Goal: Transaction & Acquisition: Download file/media

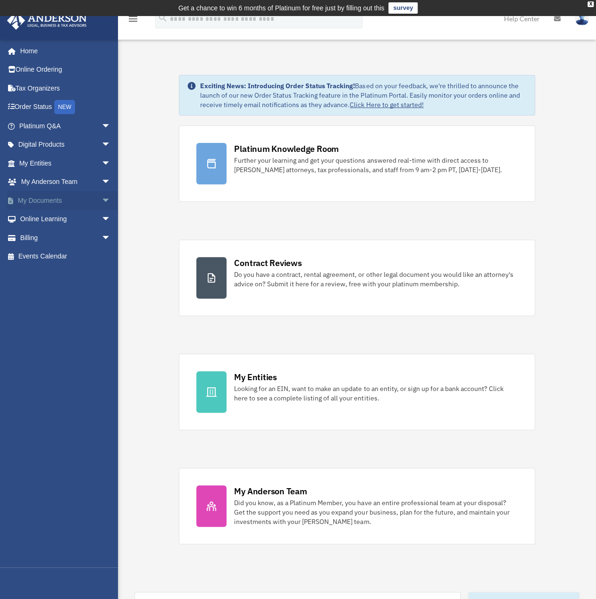
click at [67, 203] on link "My Documents arrow_drop_down" at bounding box center [66, 200] width 118 height 19
click at [85, 142] on link "Digital Products arrow_drop_down" at bounding box center [66, 144] width 118 height 19
click at [101, 164] on span "arrow_drop_down" at bounding box center [110, 163] width 19 height 19
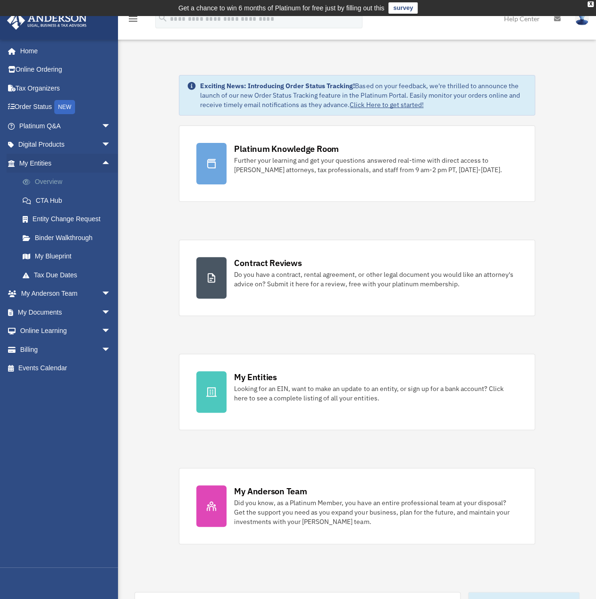
click at [69, 185] on link "Overview" at bounding box center [69, 182] width 112 height 19
click at [51, 183] on link "Overview" at bounding box center [69, 182] width 112 height 19
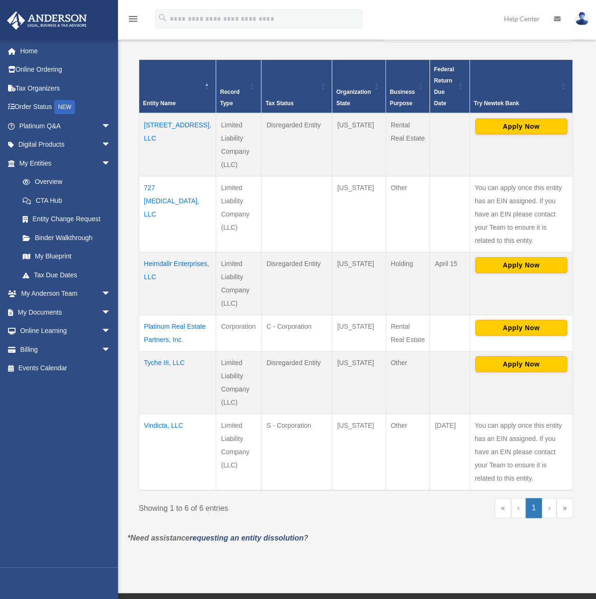
scroll to position [201, 0]
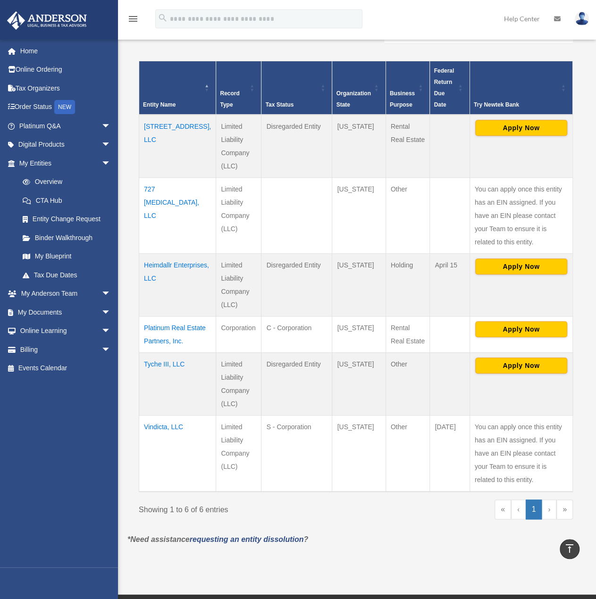
click at [168, 366] on td "Tyche III, LLC" at bounding box center [177, 384] width 77 height 63
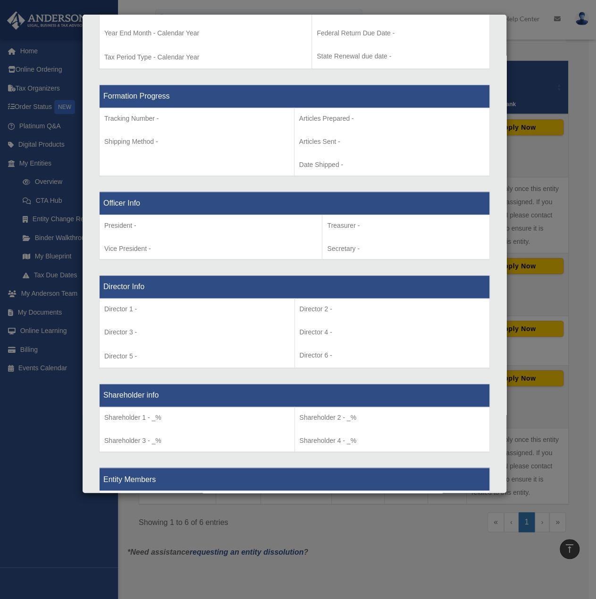
scroll to position [353, 0]
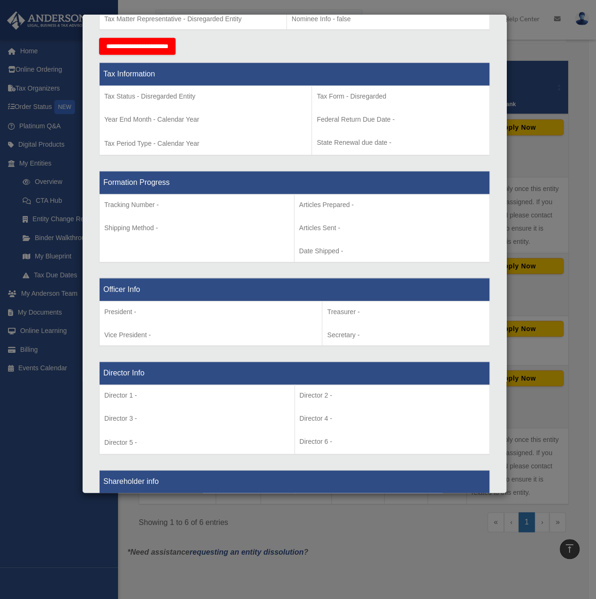
drag, startPoint x: 512, startPoint y: 23, endPoint x: 514, endPoint y: 30, distance: 7.2
click at [512, 23] on div "Details × Articles Sent Organizational Date" at bounding box center [298, 299] width 596 height 599
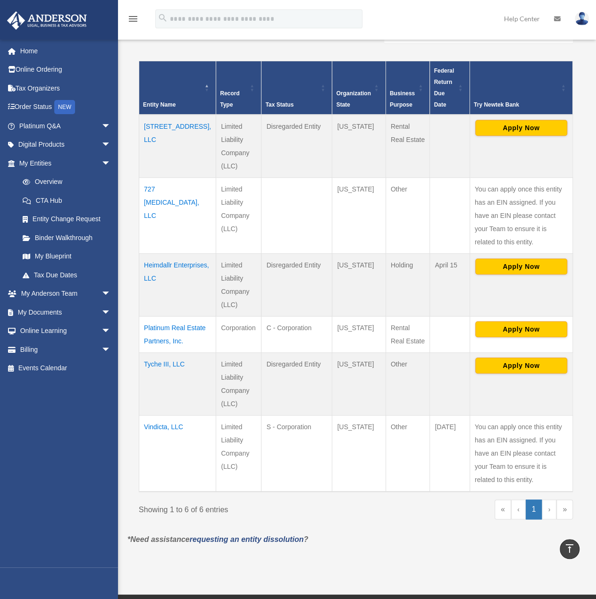
click at [154, 271] on td "Heimdallr Enterprises, LLC" at bounding box center [177, 284] width 77 height 63
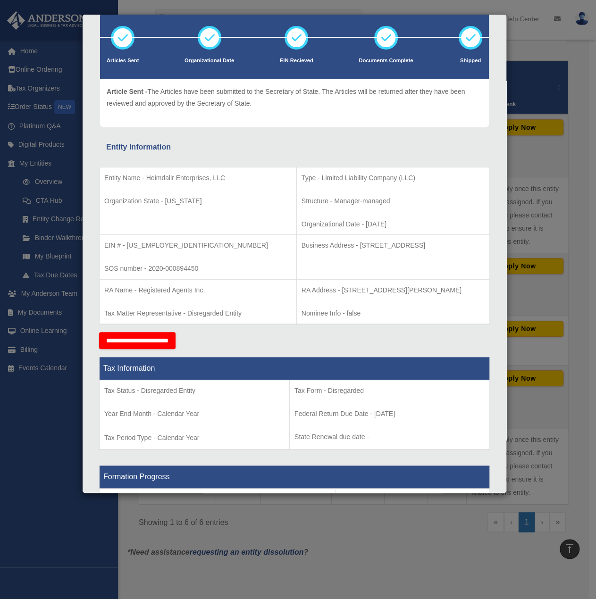
scroll to position [54, 0]
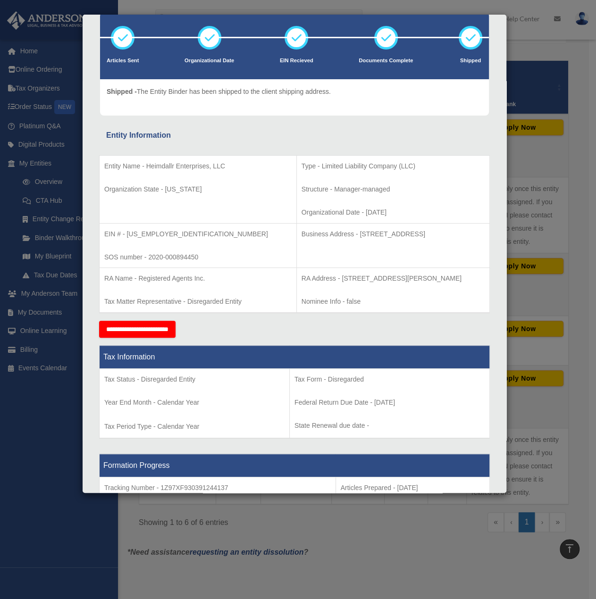
click at [540, 89] on div "Details × Articles Sent Organizational Date" at bounding box center [298, 299] width 596 height 599
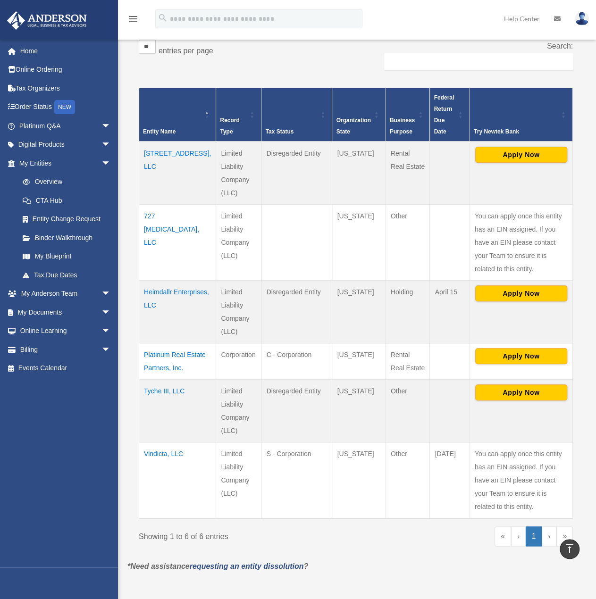
scroll to position [153, 0]
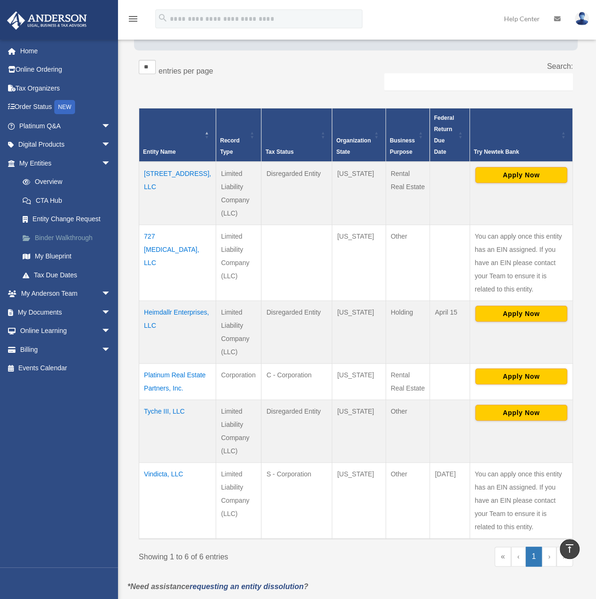
click at [83, 239] on link "Binder Walkthrough" at bounding box center [69, 237] width 112 height 19
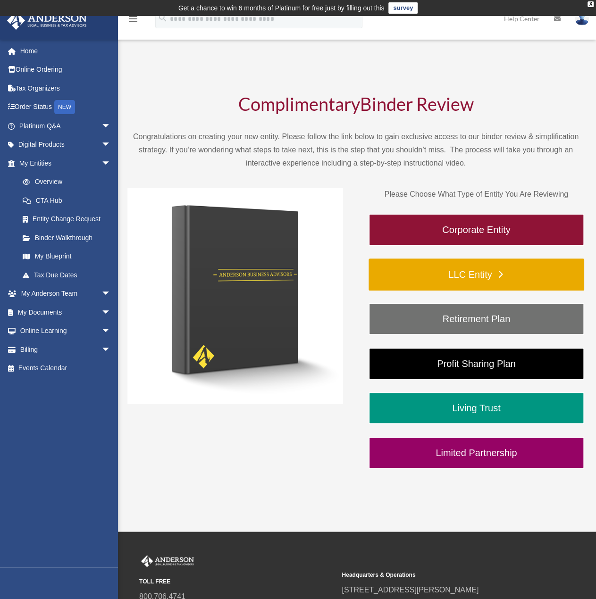
click at [462, 276] on link "LLC Entity" at bounding box center [477, 275] width 216 height 32
click at [79, 314] on link "My Documents arrow_drop_down" at bounding box center [66, 312] width 118 height 19
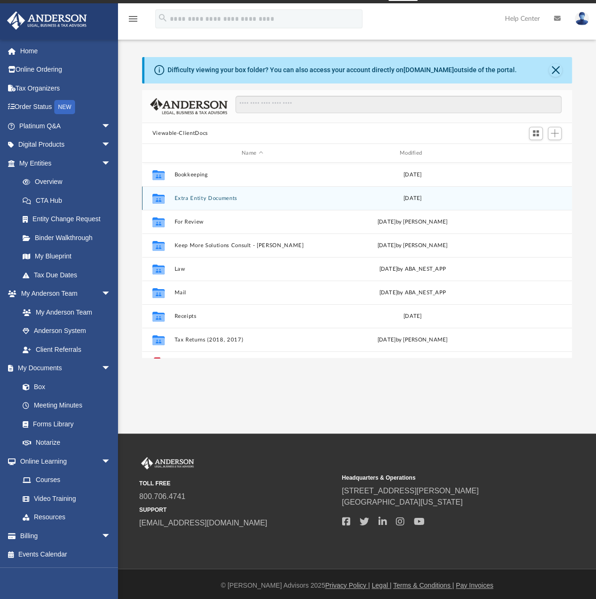
click at [240, 202] on div "Collaborated Folder Extra Entity Documents [DATE]" at bounding box center [357, 198] width 430 height 24
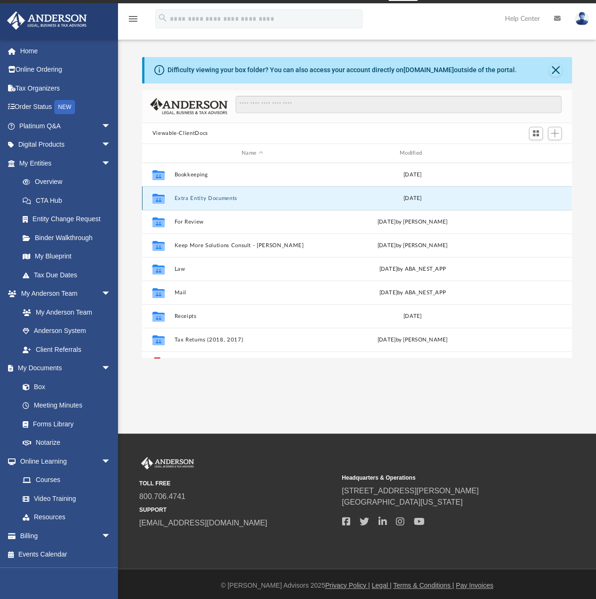
click at [240, 202] on div "Collaborated Folder Extra Entity Documents [DATE]" at bounding box center [357, 198] width 430 height 24
click at [174, 201] on button "Extra Entity Documents" at bounding box center [252, 198] width 156 height 6
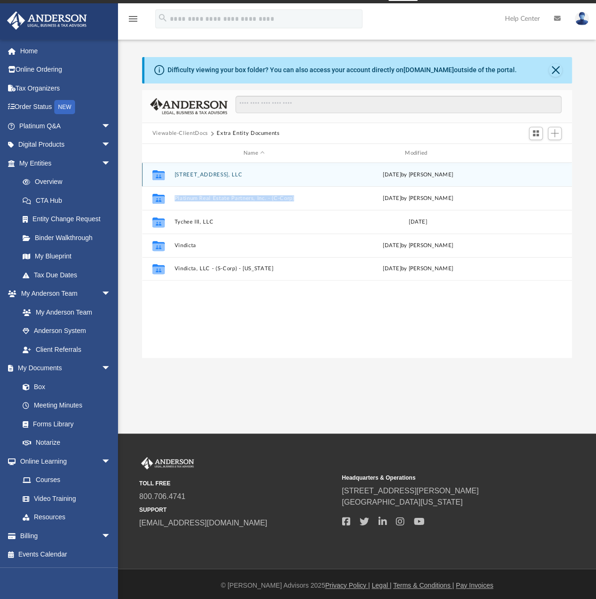
click at [208, 175] on button "[STREET_ADDRESS], LLC" at bounding box center [254, 175] width 160 height 6
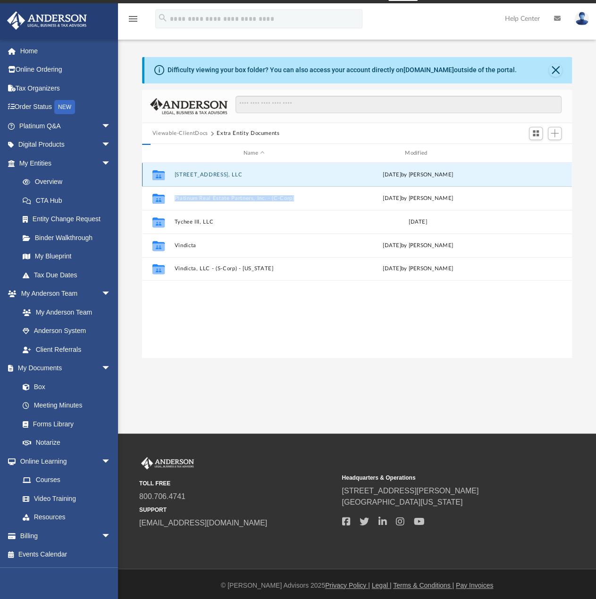
click at [208, 175] on button "[STREET_ADDRESS], LLC" at bounding box center [254, 175] width 160 height 6
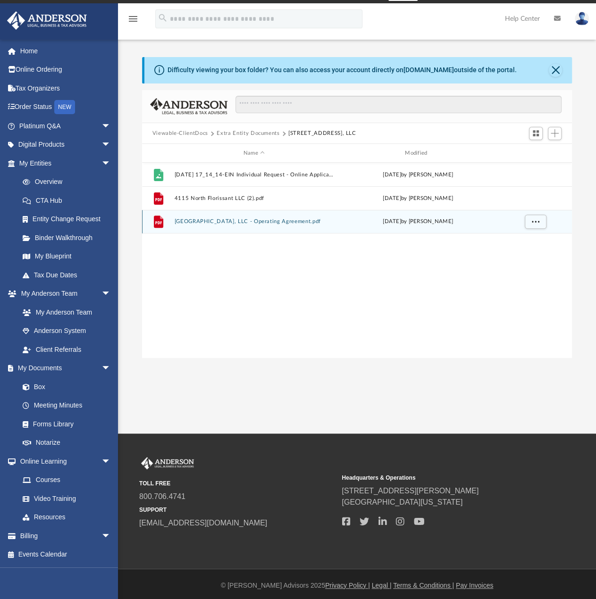
click at [221, 218] on div "File 4115 North Florissant, LLC - Operating Agreement.pdf Mon Dec 12 2022 by Co…" at bounding box center [357, 222] width 430 height 24
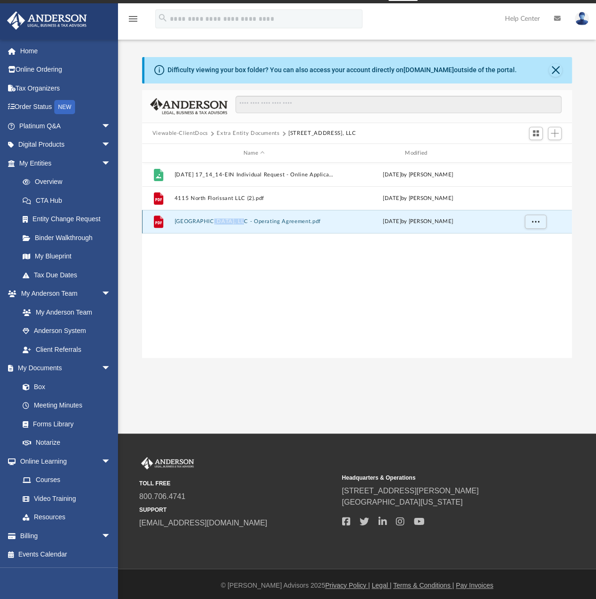
click at [221, 218] on div "File 4115 North Florissant, LLC - Operating Agreement.pdf Mon Dec 12 2022 by Co…" at bounding box center [357, 222] width 430 height 24
click at [195, 225] on div "File 4115 North Florissant, LLC - Operating Agreement.pdf Mon Dec 12 2022 by Co…" at bounding box center [357, 222] width 430 height 24
click at [158, 220] on icon "grid" at bounding box center [157, 222] width 9 height 12
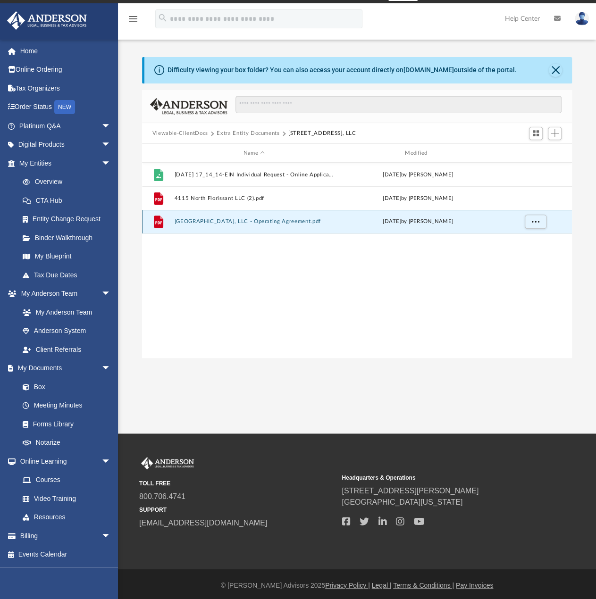
click at [158, 220] on icon "grid" at bounding box center [157, 222] width 9 height 12
click at [532, 226] on button "More options" at bounding box center [535, 222] width 22 height 14
click at [528, 252] on li "Download" at bounding box center [526, 256] width 27 height 10
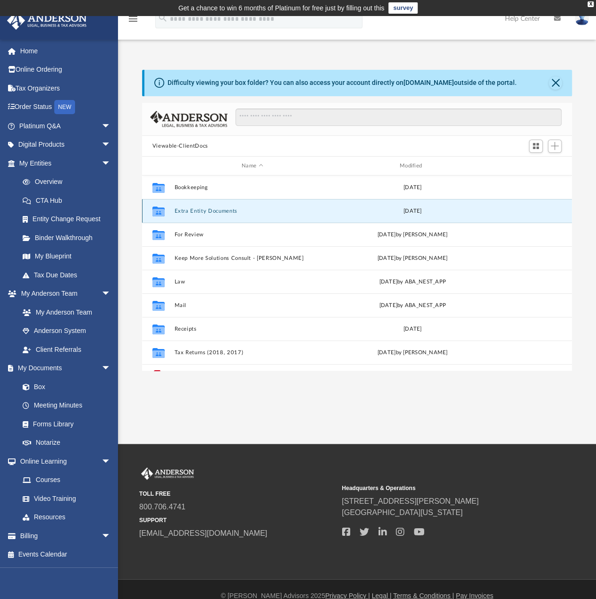
click at [196, 209] on button "Extra Entity Documents" at bounding box center [252, 211] width 156 height 6
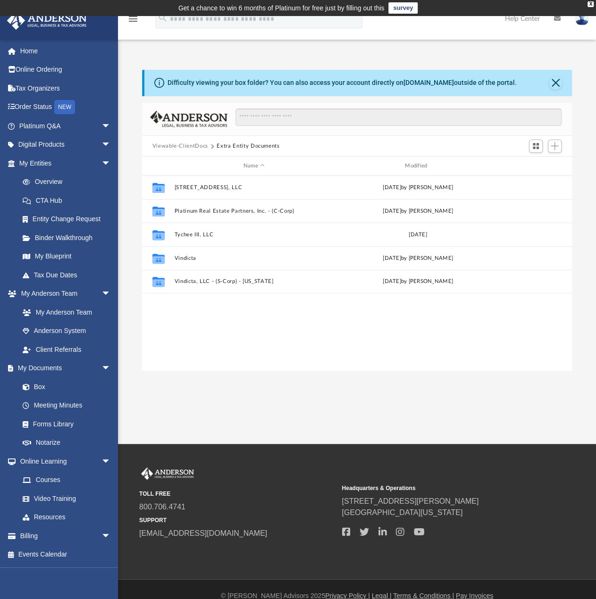
click at [185, 148] on button "Viewable-ClientDocs" at bounding box center [180, 146] width 56 height 8
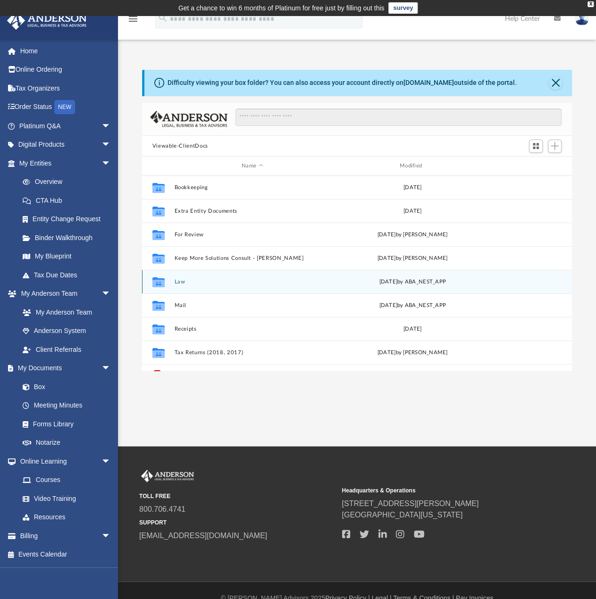
click at [213, 282] on button "Law" at bounding box center [252, 282] width 156 height 6
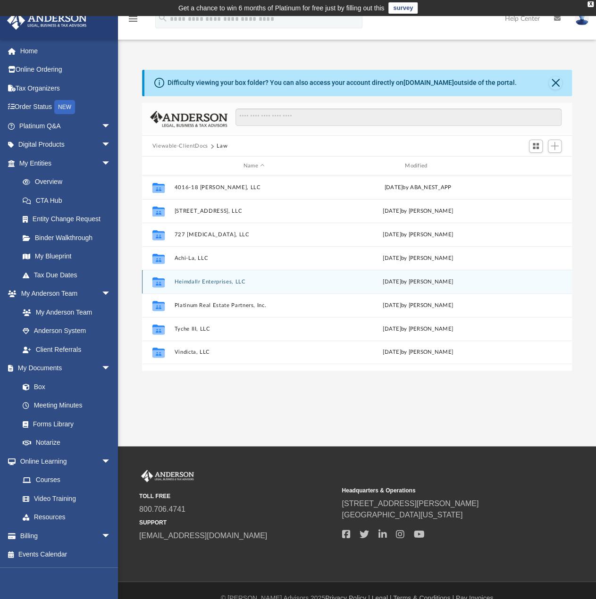
click at [260, 282] on button "Heimdallr Enterprises, LLC" at bounding box center [254, 282] width 160 height 6
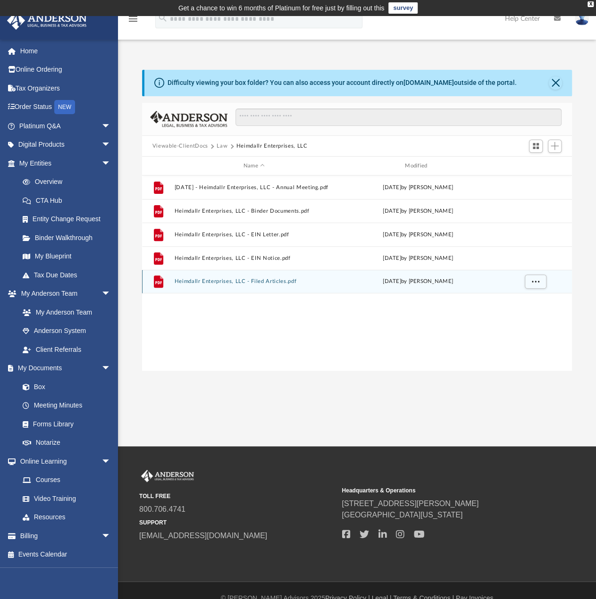
click at [277, 278] on div "File Heimdallr Enterprises, LLC - Filed Articles.pdf [DATE] by [PERSON_NAME]" at bounding box center [357, 282] width 430 height 24
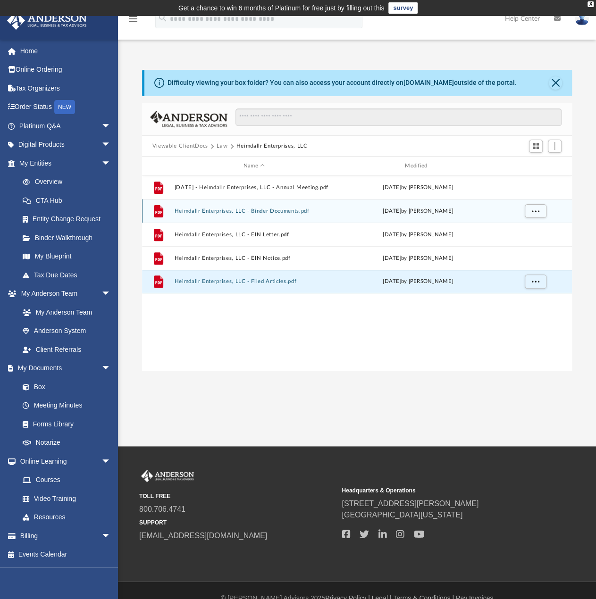
click at [273, 211] on button "Heimdallr Enterprises, LLC - Binder Documents.pdf" at bounding box center [254, 211] width 160 height 6
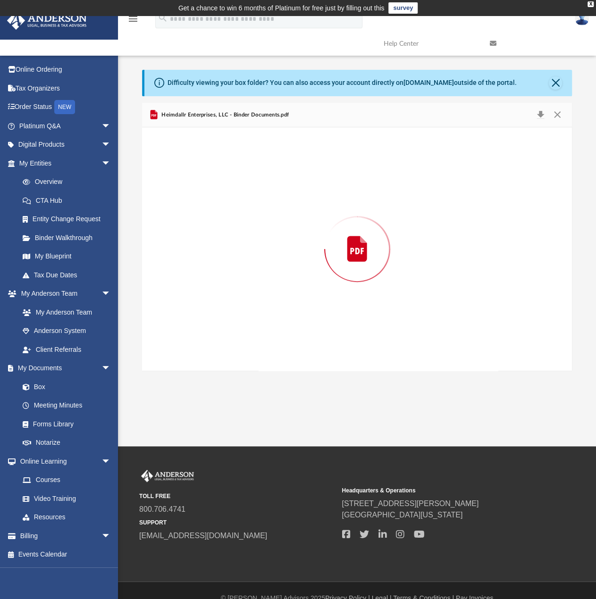
click at [273, 211] on div "Preview" at bounding box center [357, 249] width 430 height 244
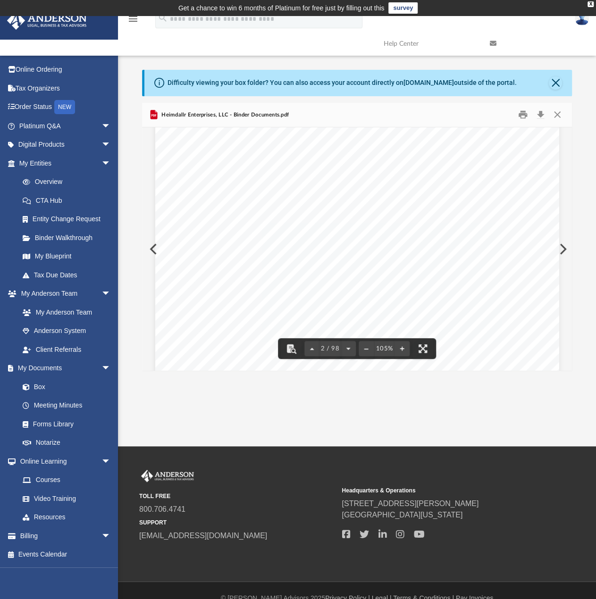
scroll to position [755, 0]
click at [537, 113] on button "Download" at bounding box center [540, 115] width 17 height 15
click at [349, 234] on div "Heimdallr Enterprises, LLC a [US_STATE] Limited Liability Company Employer Iden…" at bounding box center [357, 177] width 404 height 523
